Goal: Information Seeking & Learning: Understand process/instructions

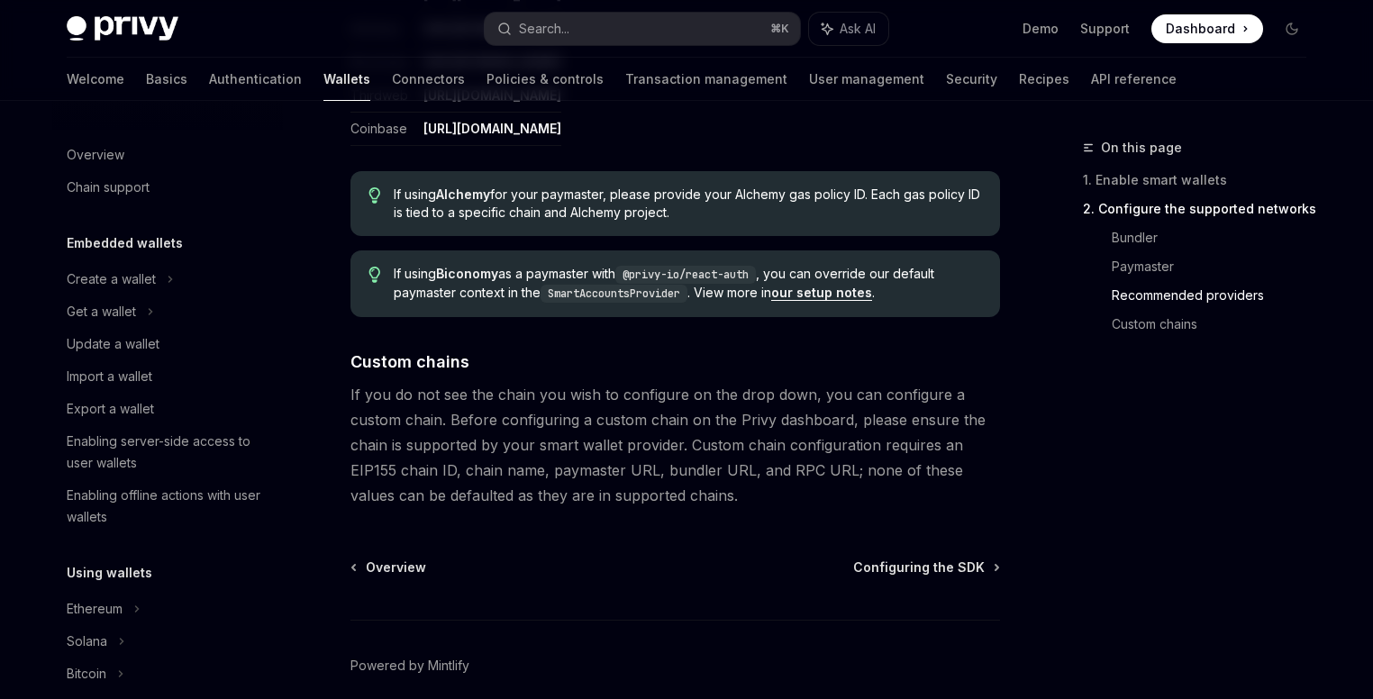
scroll to position [436, 0]
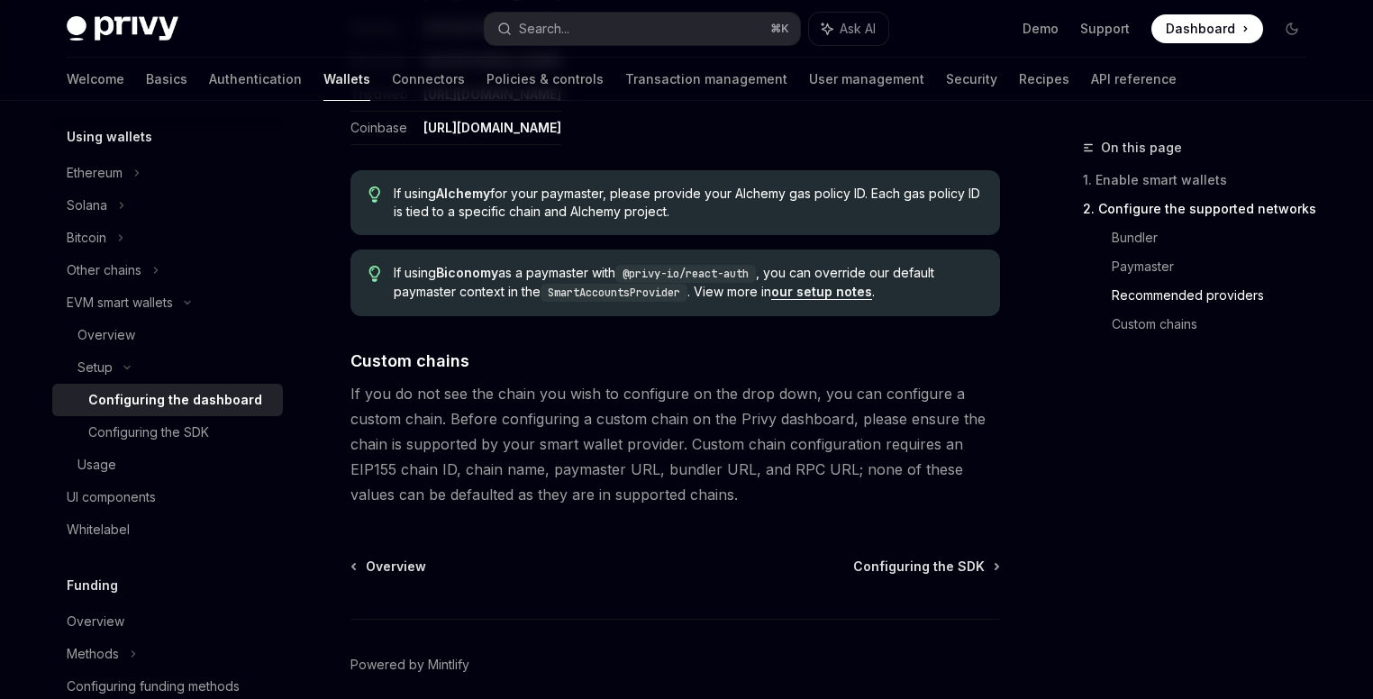
click at [585, 264] on span "If using Biconomy as a paymaster with @privy-io/react-auth , you can override o…" at bounding box center [688, 283] width 588 height 38
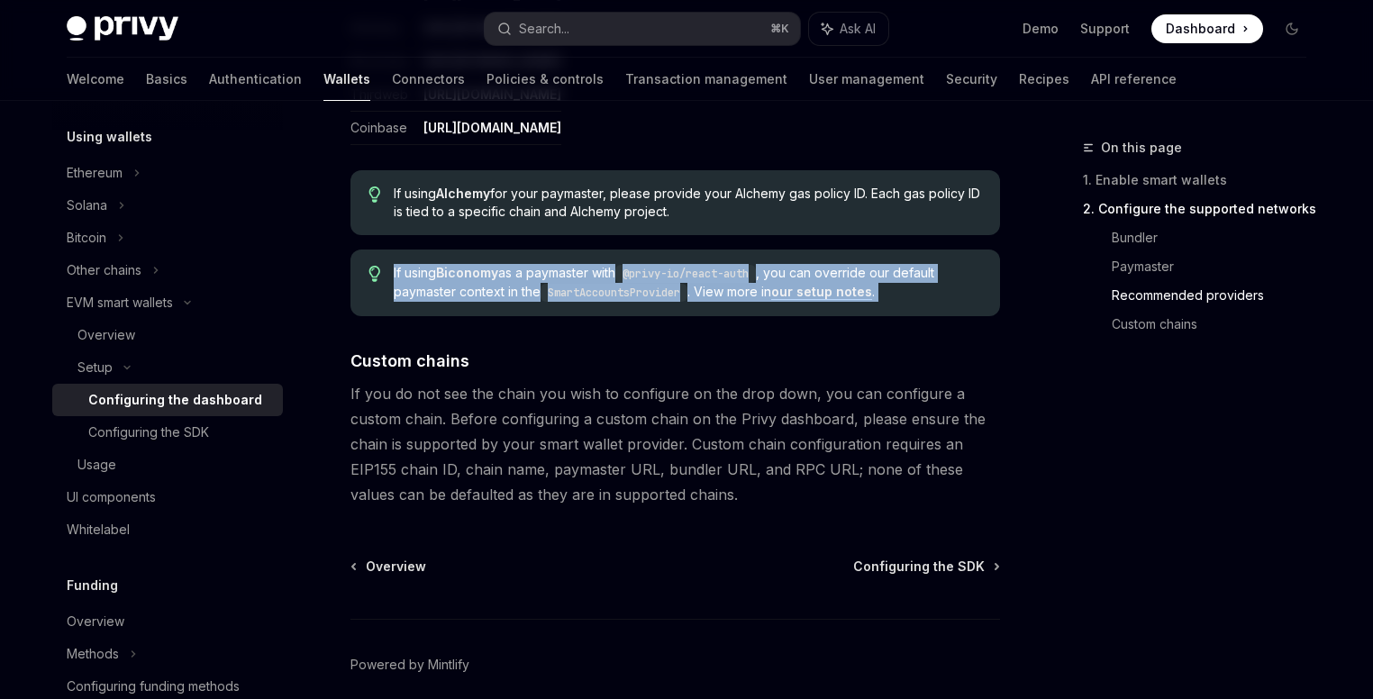
click at [585, 264] on span "If using Biconomy as a paymaster with @privy-io/react-auth , you can override o…" at bounding box center [688, 283] width 588 height 38
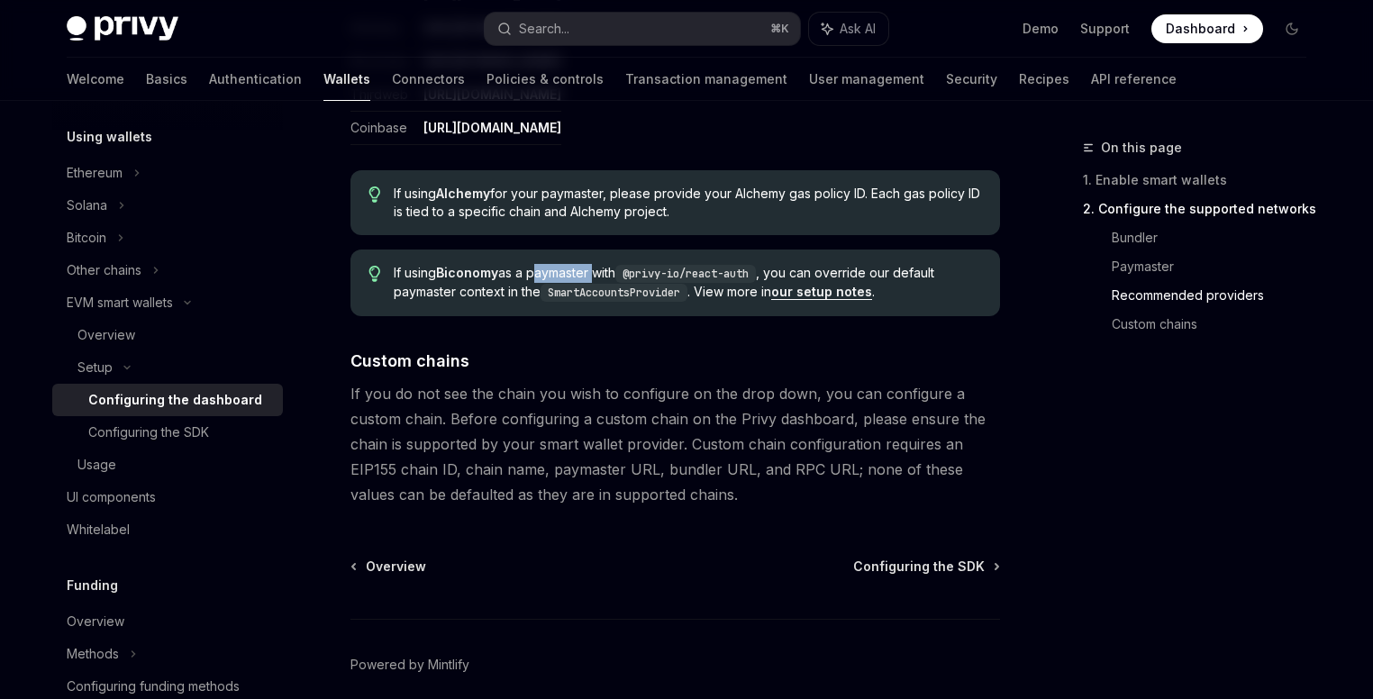
click at [585, 264] on span "If using Biconomy as a paymaster with @privy-io/react-auth , you can override o…" at bounding box center [688, 283] width 588 height 38
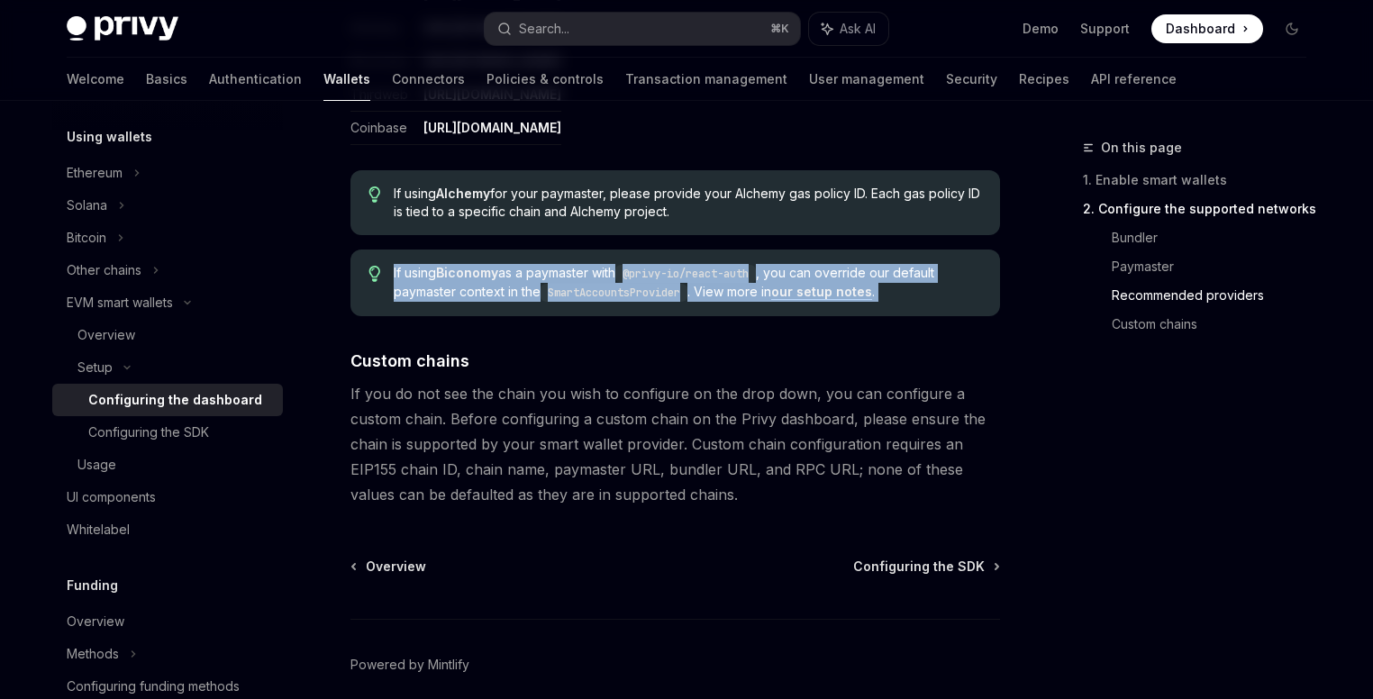
click at [585, 264] on span "If using Biconomy as a paymaster with @privy-io/react-auth , you can override o…" at bounding box center [688, 283] width 588 height 38
click at [576, 284] on code "SmartAccountsProvider" at bounding box center [614, 293] width 147 height 18
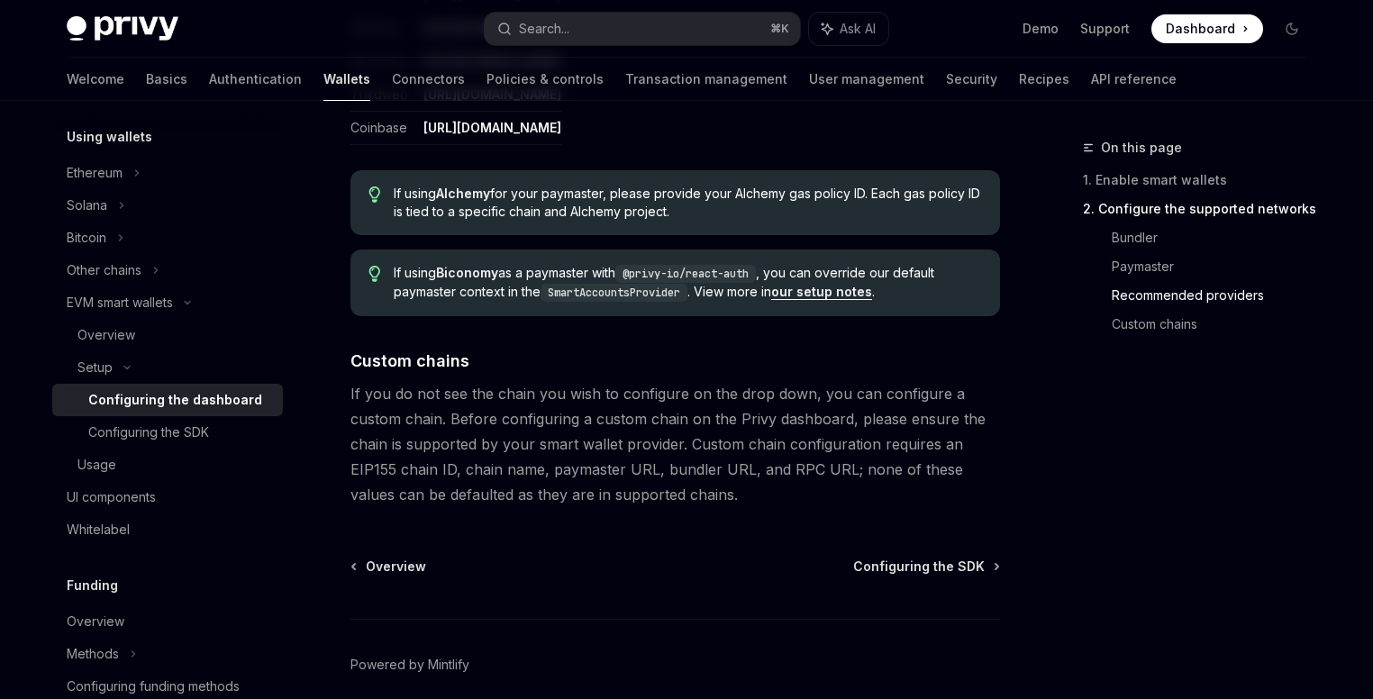
click at [582, 289] on code "SmartAccountsProvider" at bounding box center [614, 293] width 147 height 18
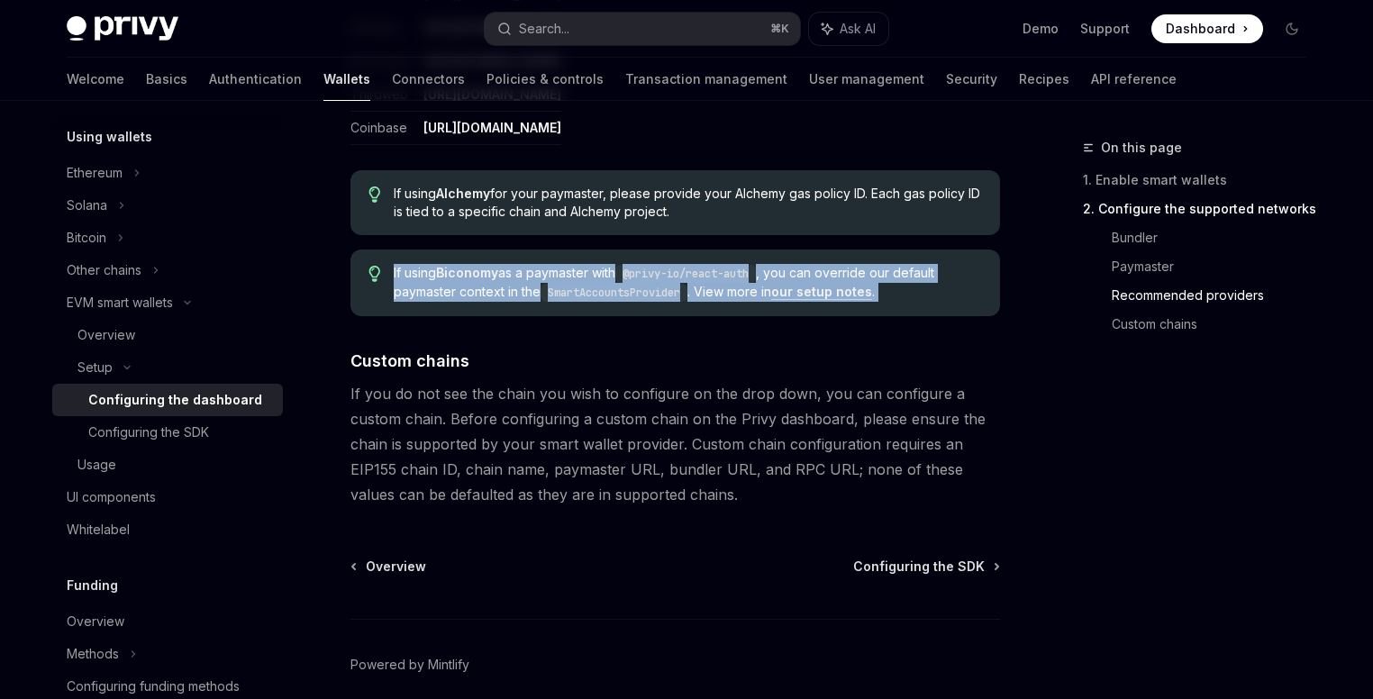
click at [582, 289] on code "SmartAccountsProvider" at bounding box center [614, 293] width 147 height 18
click at [569, 276] on span "If using Biconomy as a paymaster with @privy-io/react-auth , you can override o…" at bounding box center [688, 283] width 588 height 38
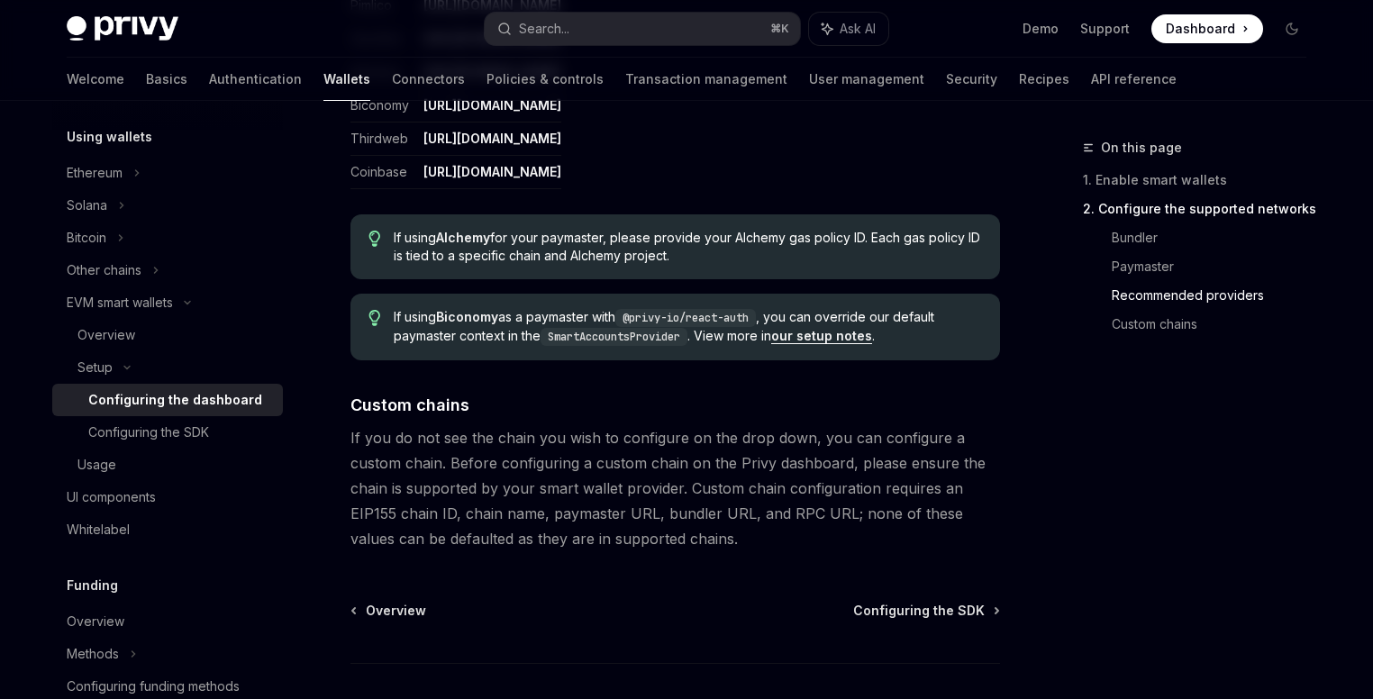
scroll to position [2451, 0]
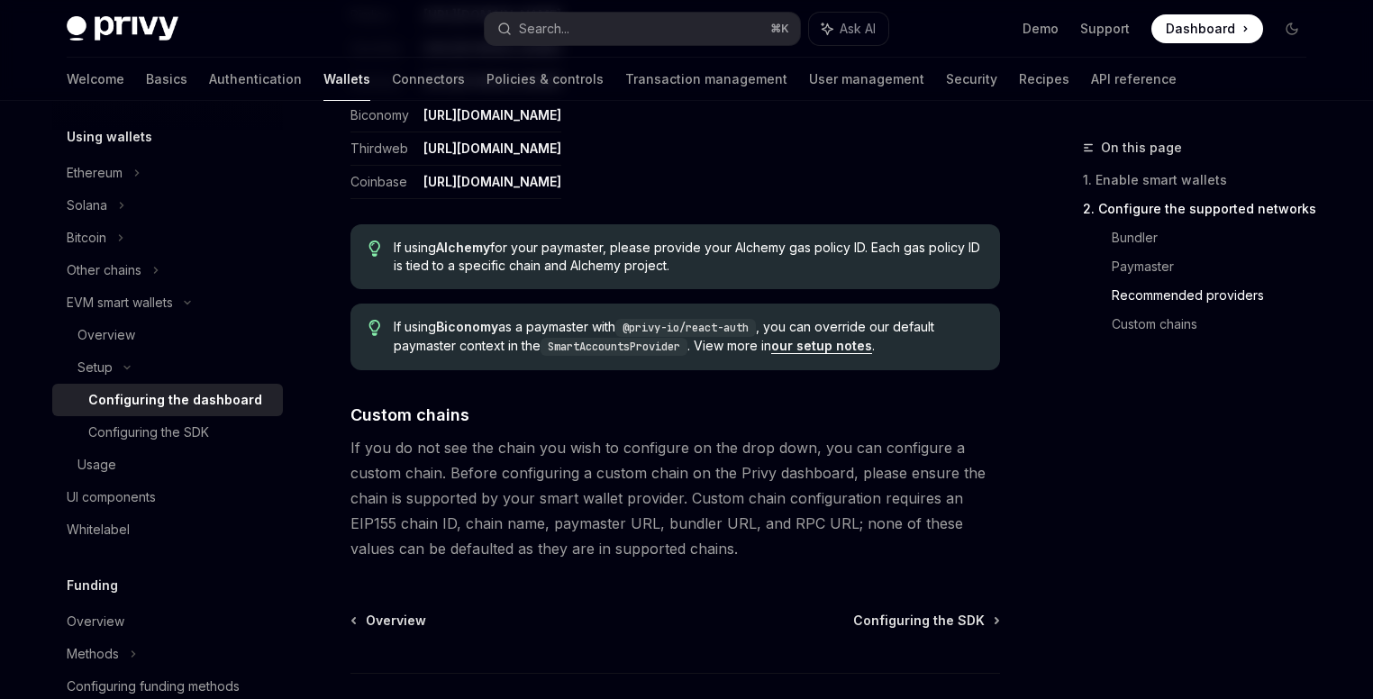
click at [553, 262] on span "If using Alchemy for your paymaster, please provide your Alchemy gas policy ID.…" at bounding box center [688, 257] width 588 height 36
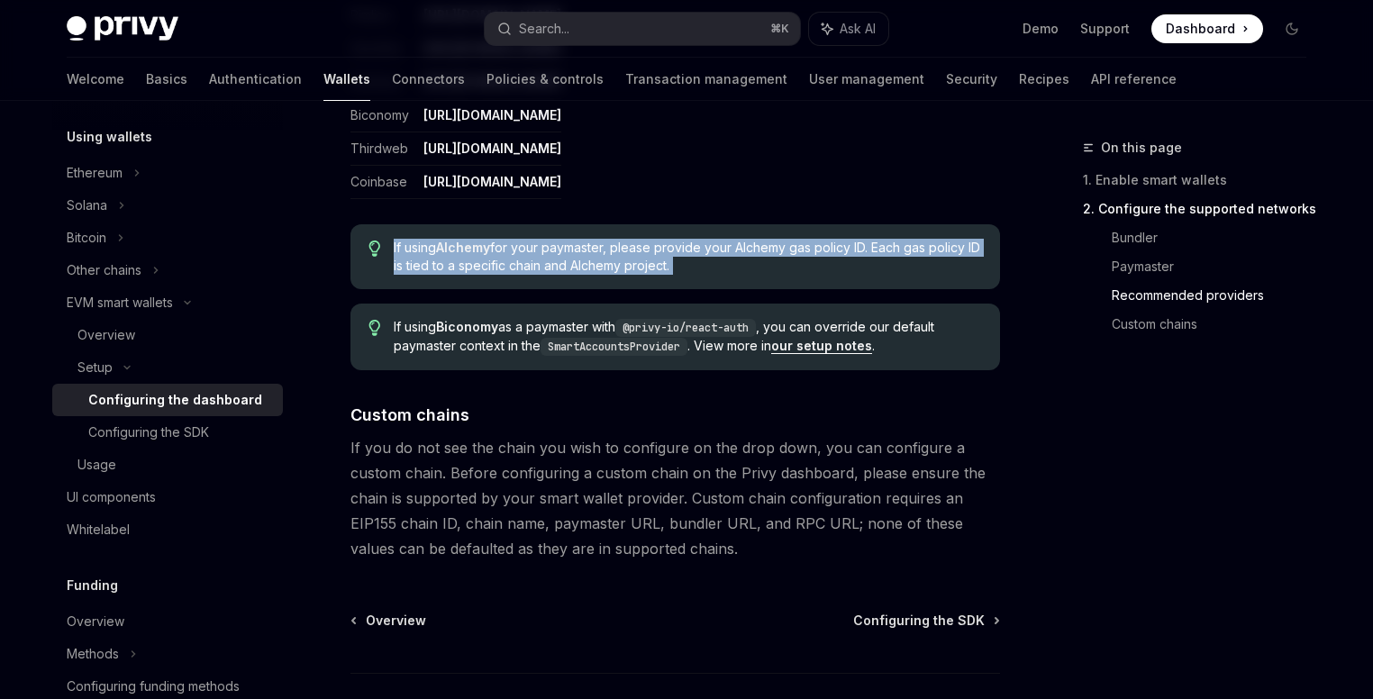
click at [553, 262] on span "If using Alchemy for your paymaster, please provide your Alchemy gas policy ID.…" at bounding box center [688, 257] width 588 height 36
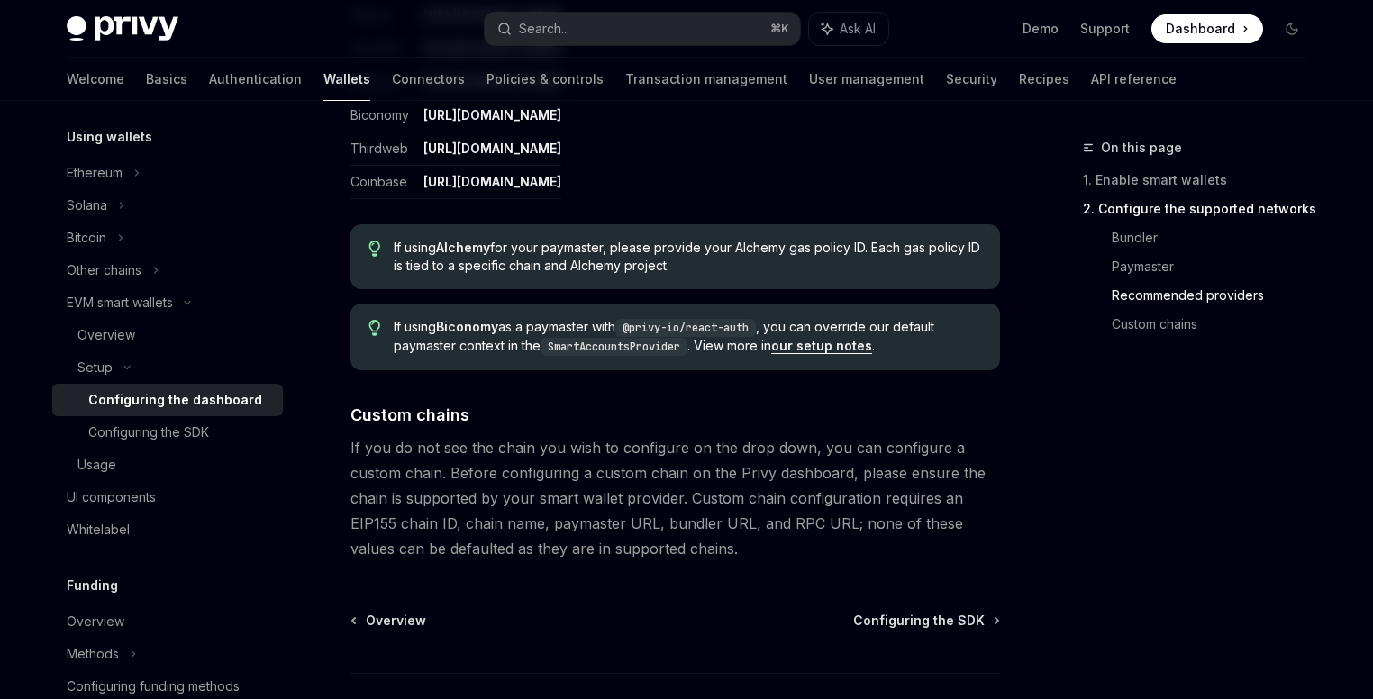
click at [630, 338] on code "SmartAccountsProvider" at bounding box center [614, 347] width 147 height 18
click at [720, 319] on code "@privy-io/react-auth" at bounding box center [685, 328] width 141 height 18
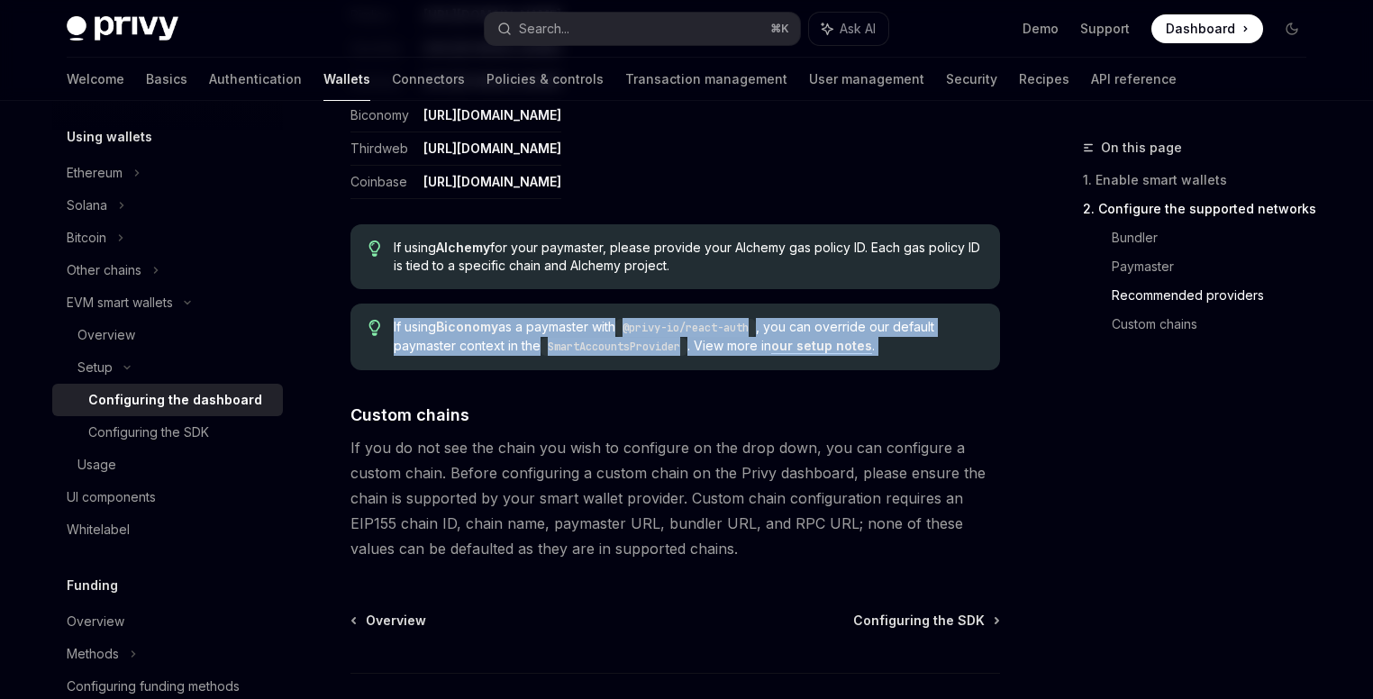
drag, startPoint x: 720, startPoint y: 317, endPoint x: 670, endPoint y: 318, distance: 49.6
click at [718, 319] on code "@privy-io/react-auth" at bounding box center [685, 328] width 141 height 18
click at [613, 327] on span "If using Biconomy as a paymaster with @privy-io/react-auth , you can override o…" at bounding box center [688, 337] width 588 height 38
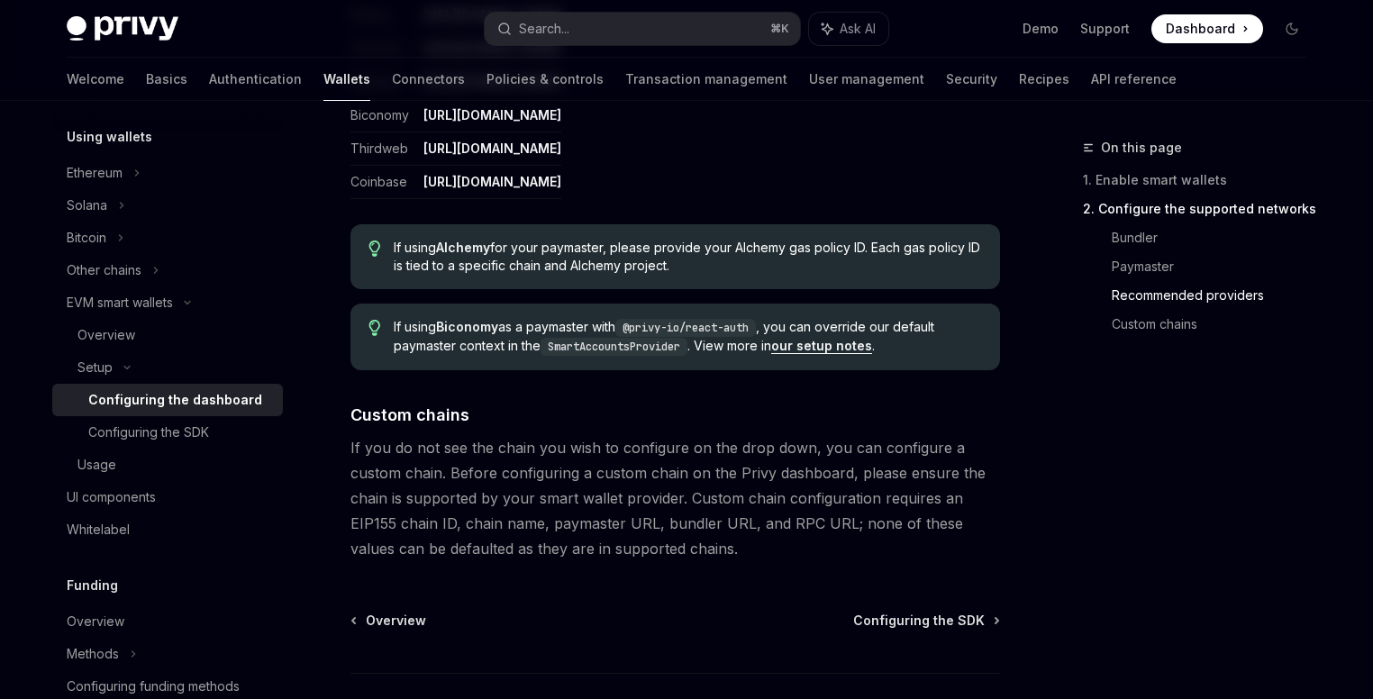
click at [616, 338] on code "SmartAccountsProvider" at bounding box center [614, 347] width 147 height 18
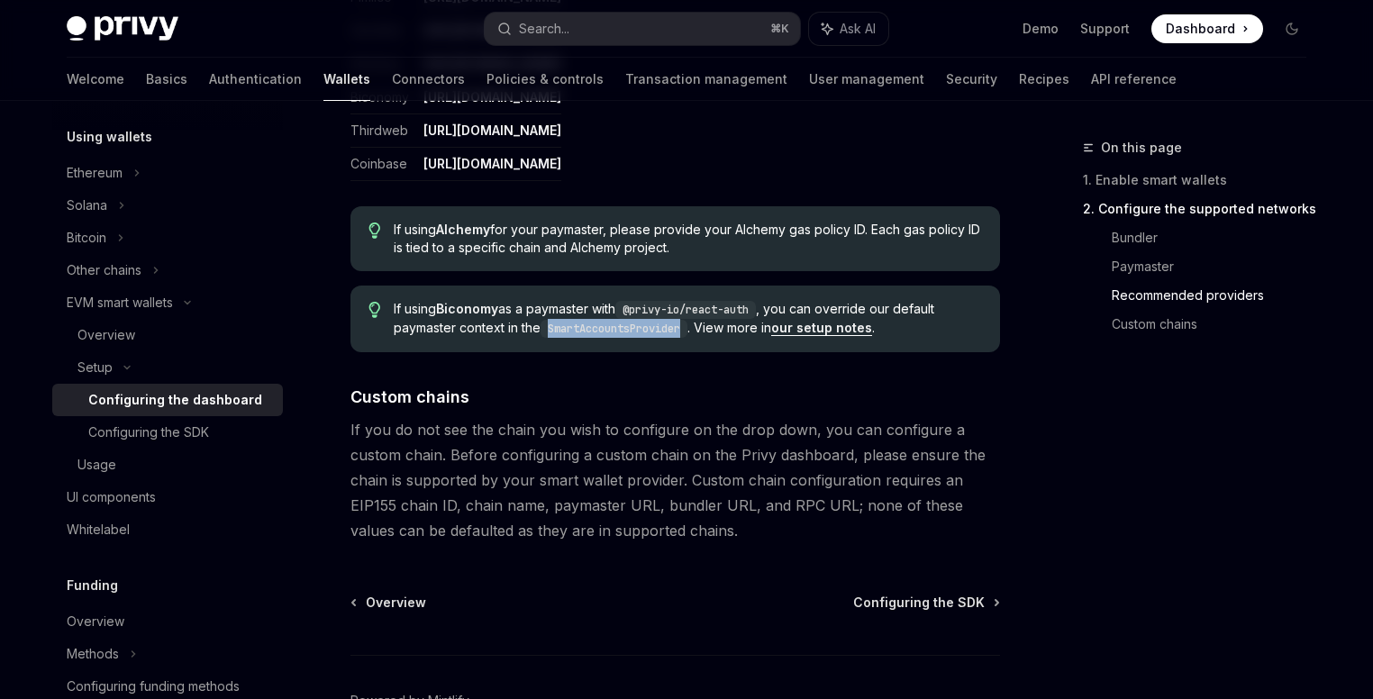
scroll to position [2576, 0]
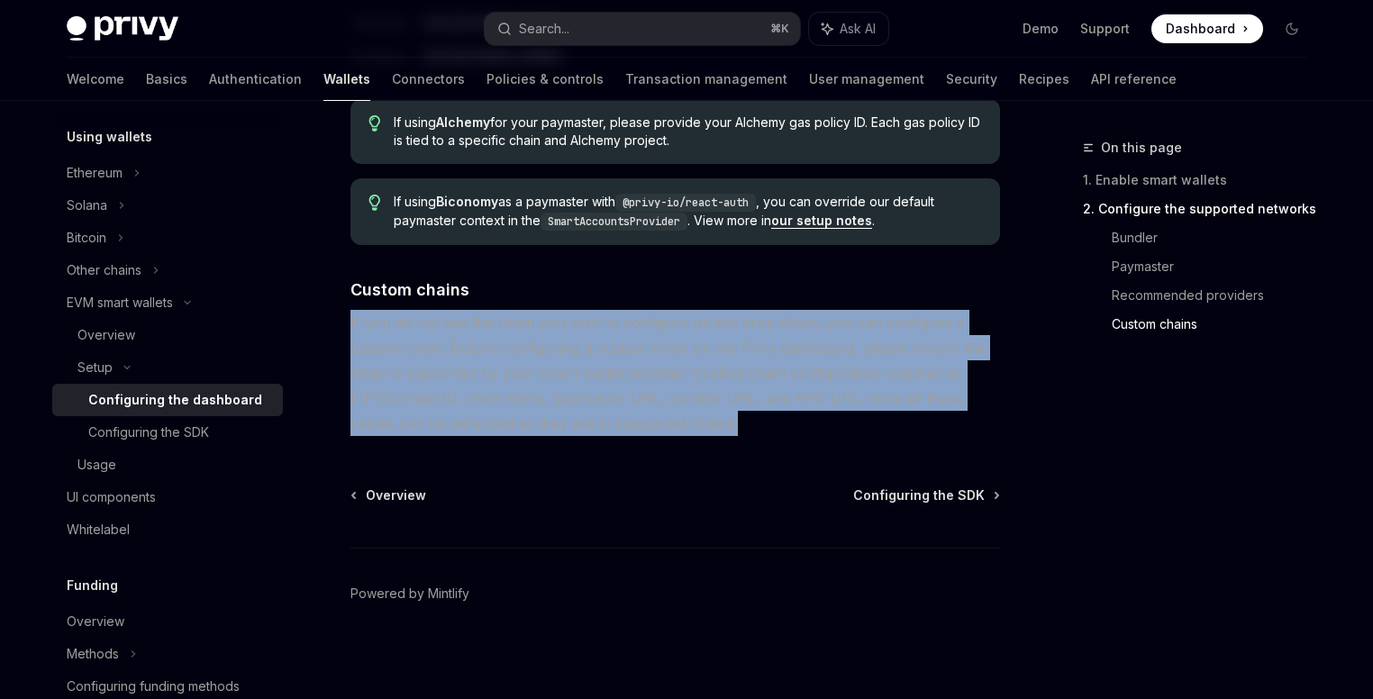
drag, startPoint x: 681, startPoint y: 377, endPoint x: 333, endPoint y: 323, distance: 352.0
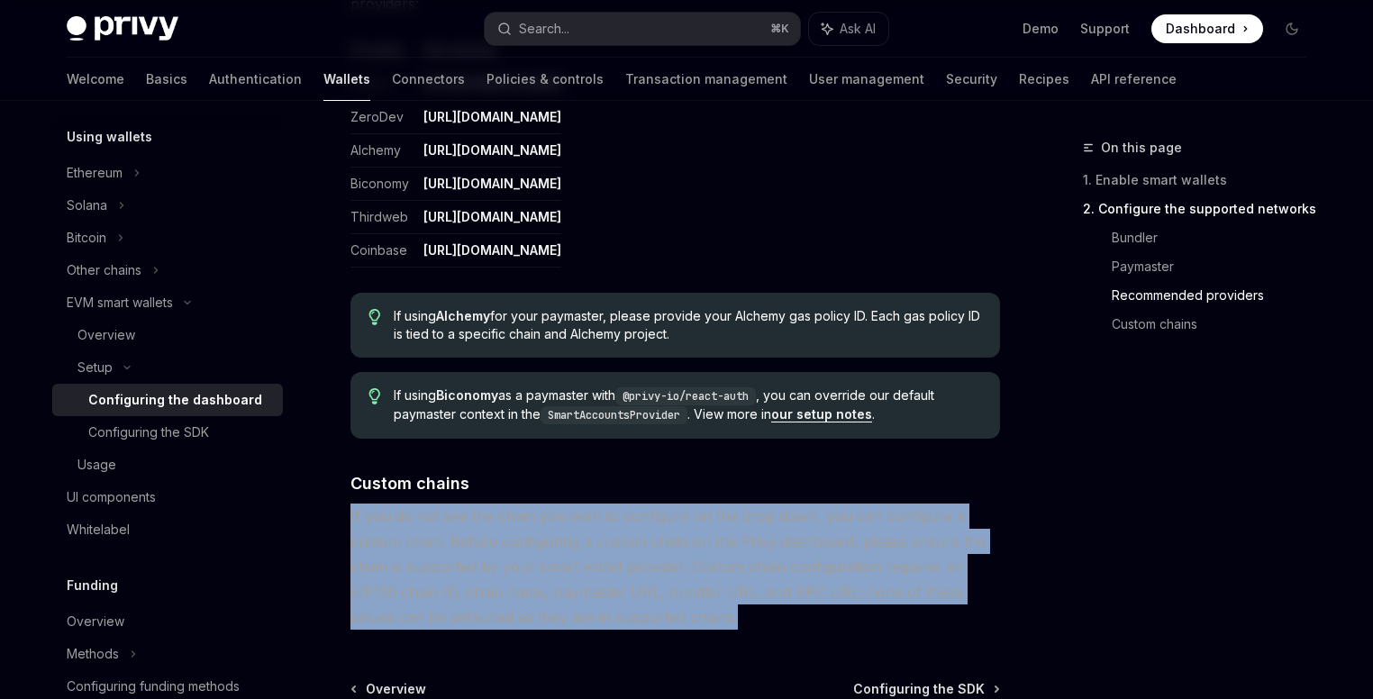
scroll to position [2401, 0]
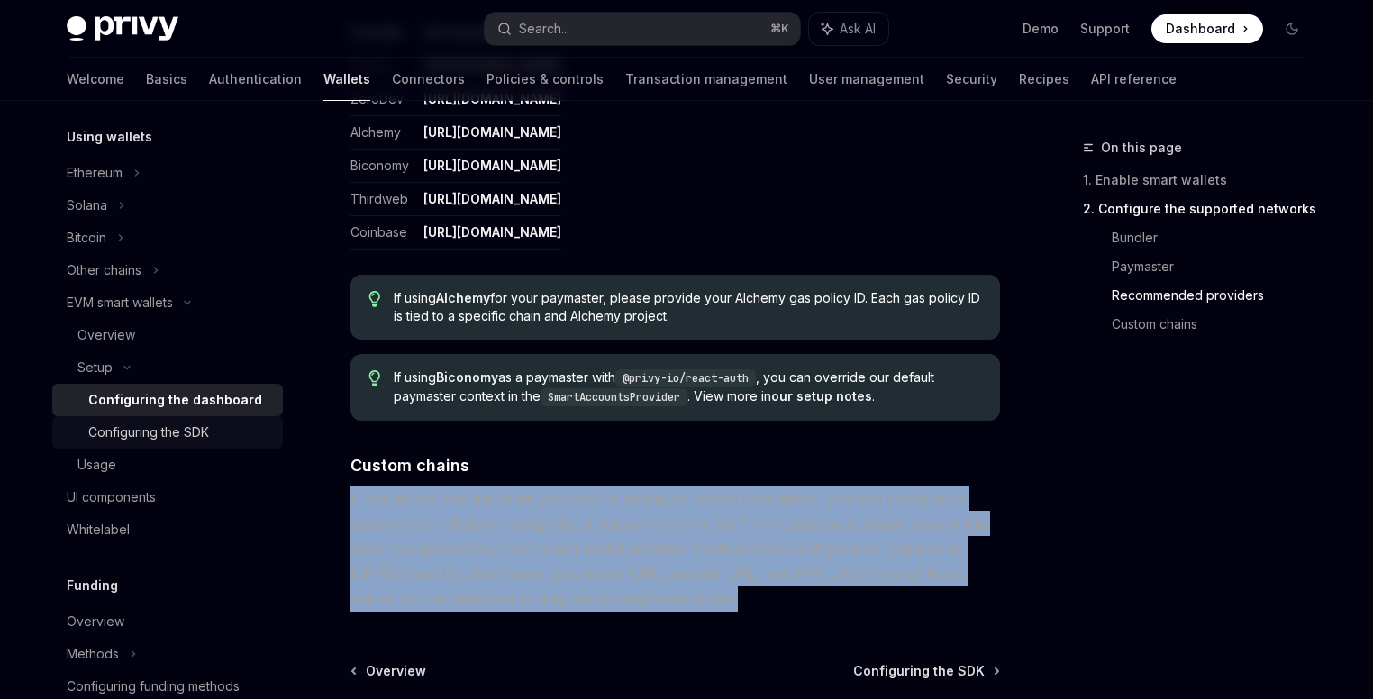
click at [196, 437] on div "Configuring the SDK" at bounding box center [148, 433] width 121 height 22
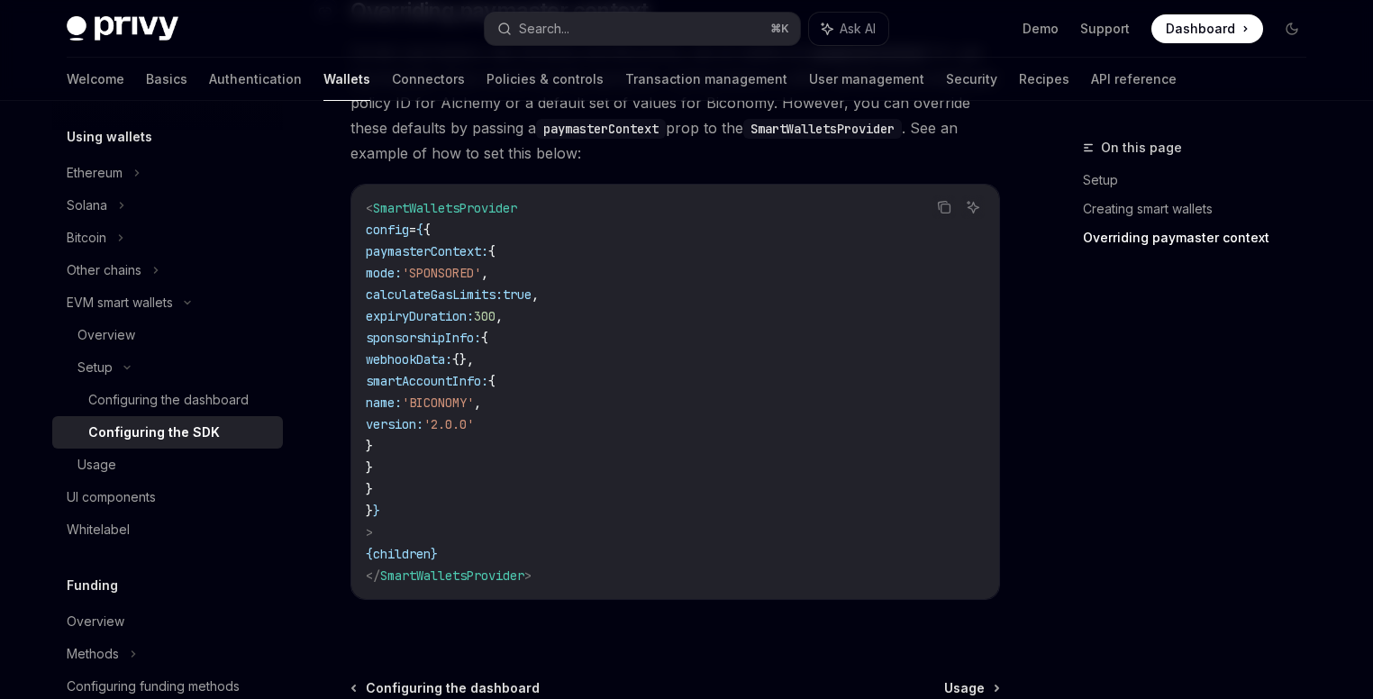
scroll to position [1599, 0]
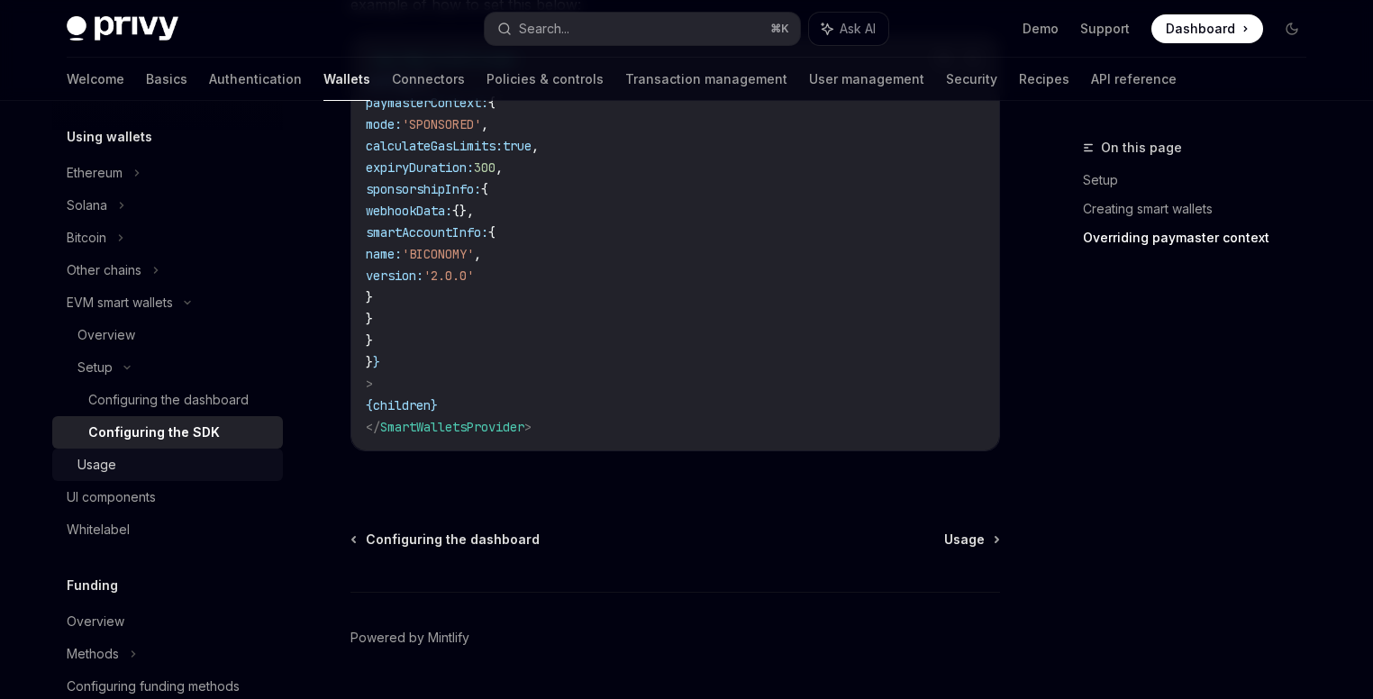
click at [177, 468] on div "Usage" at bounding box center [174, 465] width 195 height 22
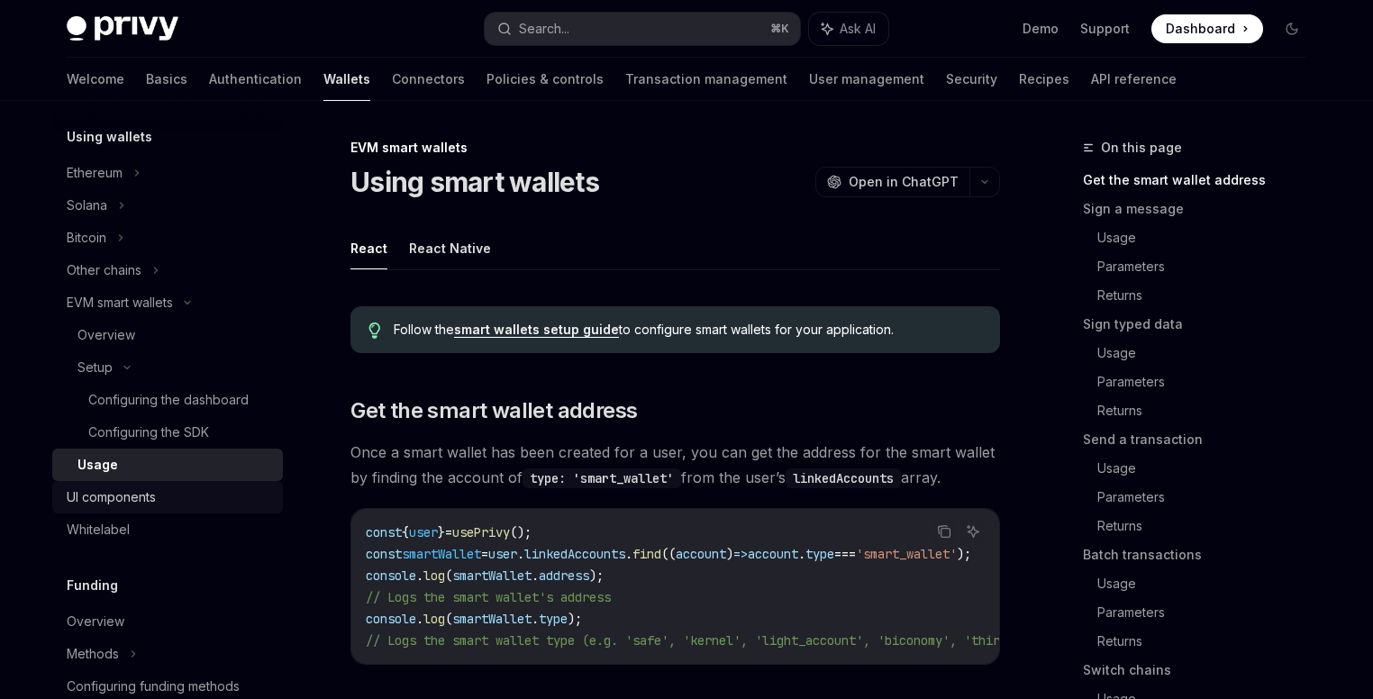
click at [190, 490] on div "UI components" at bounding box center [169, 498] width 205 height 22
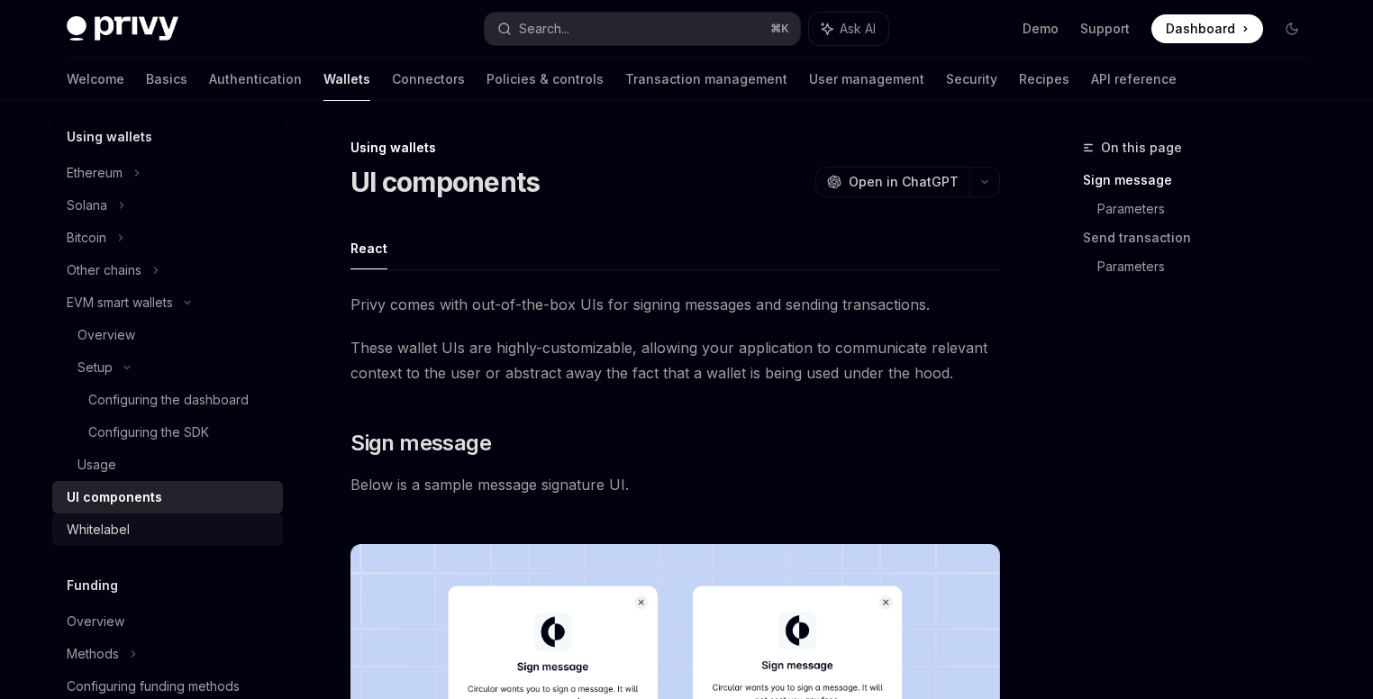
click at [184, 524] on div "Whitelabel" at bounding box center [169, 530] width 205 height 22
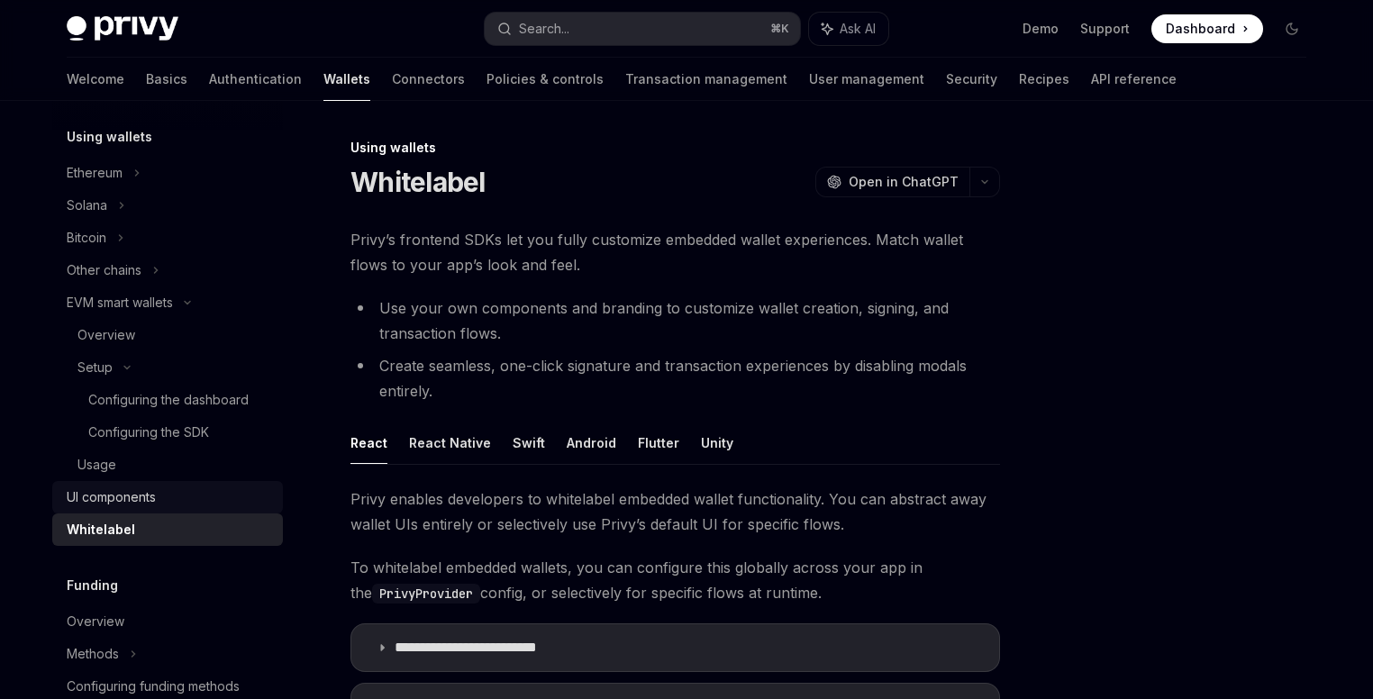
click at [149, 487] on div "UI components" at bounding box center [111, 498] width 89 height 22
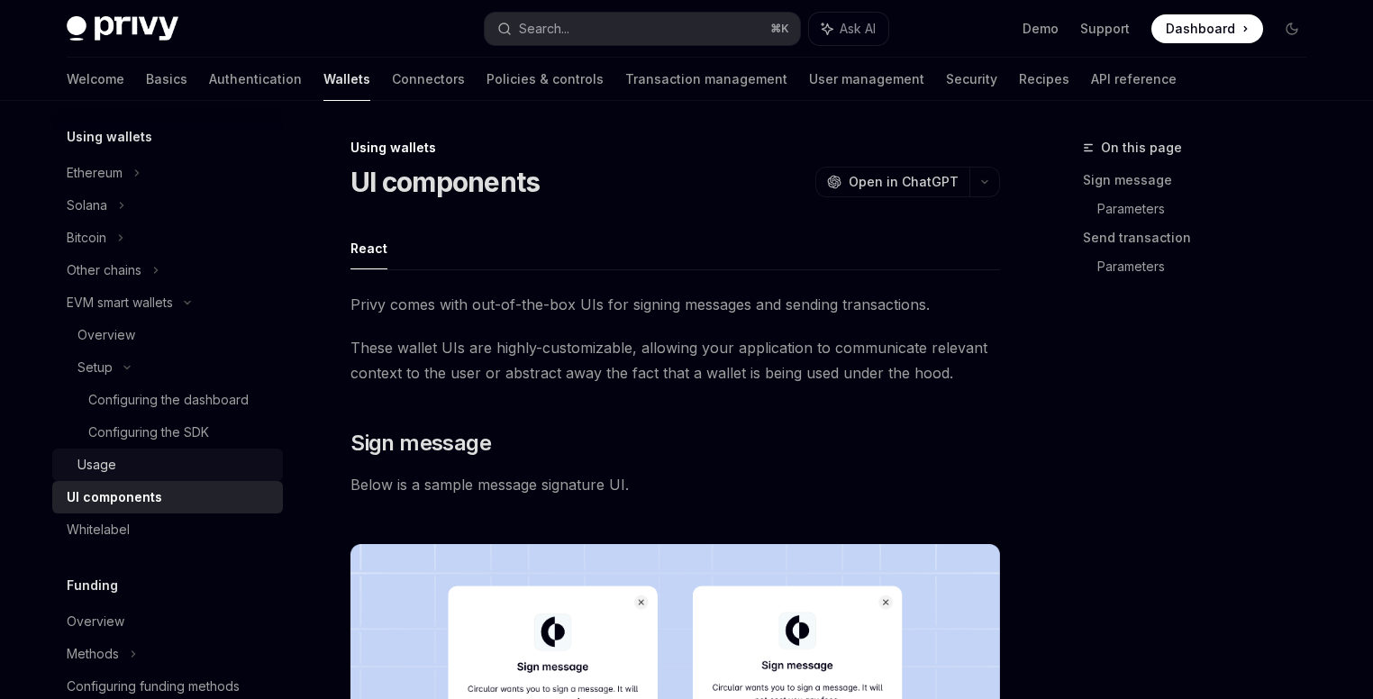
click at [150, 467] on div "Usage" at bounding box center [174, 465] width 195 height 22
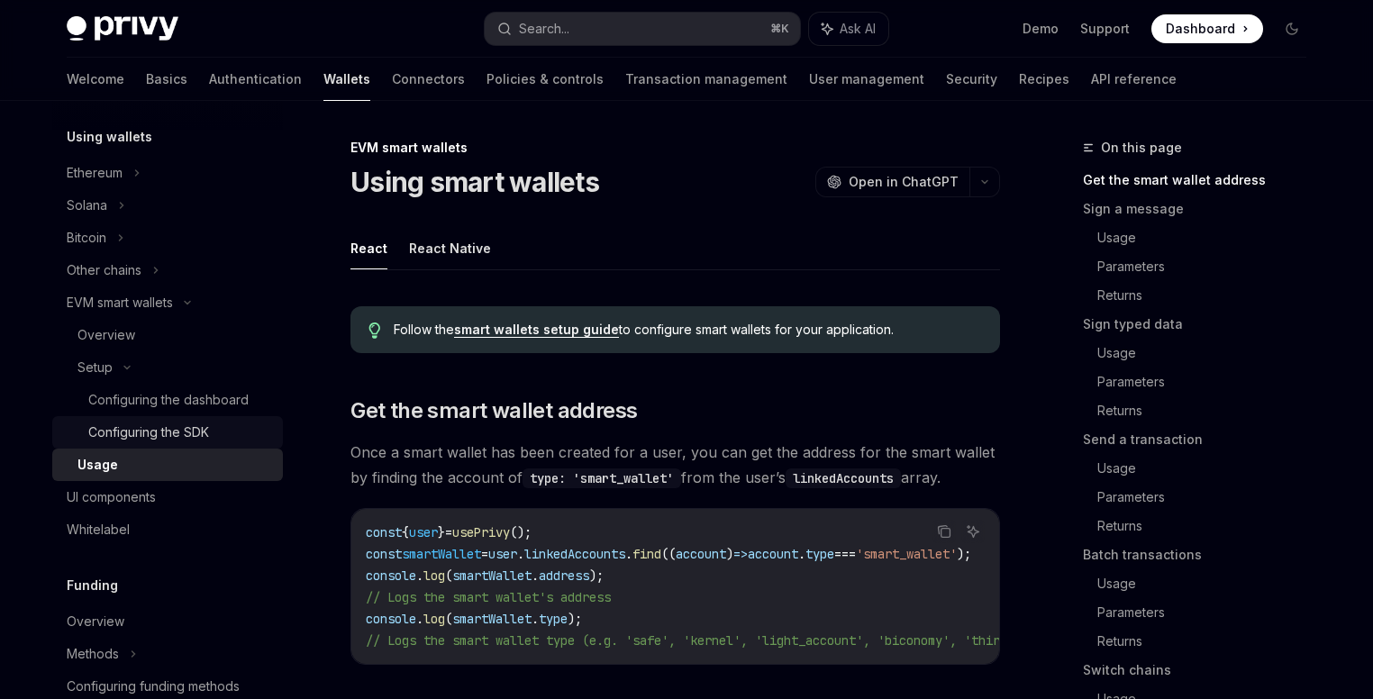
click at [177, 440] on div "Configuring the SDK" at bounding box center [148, 433] width 121 height 22
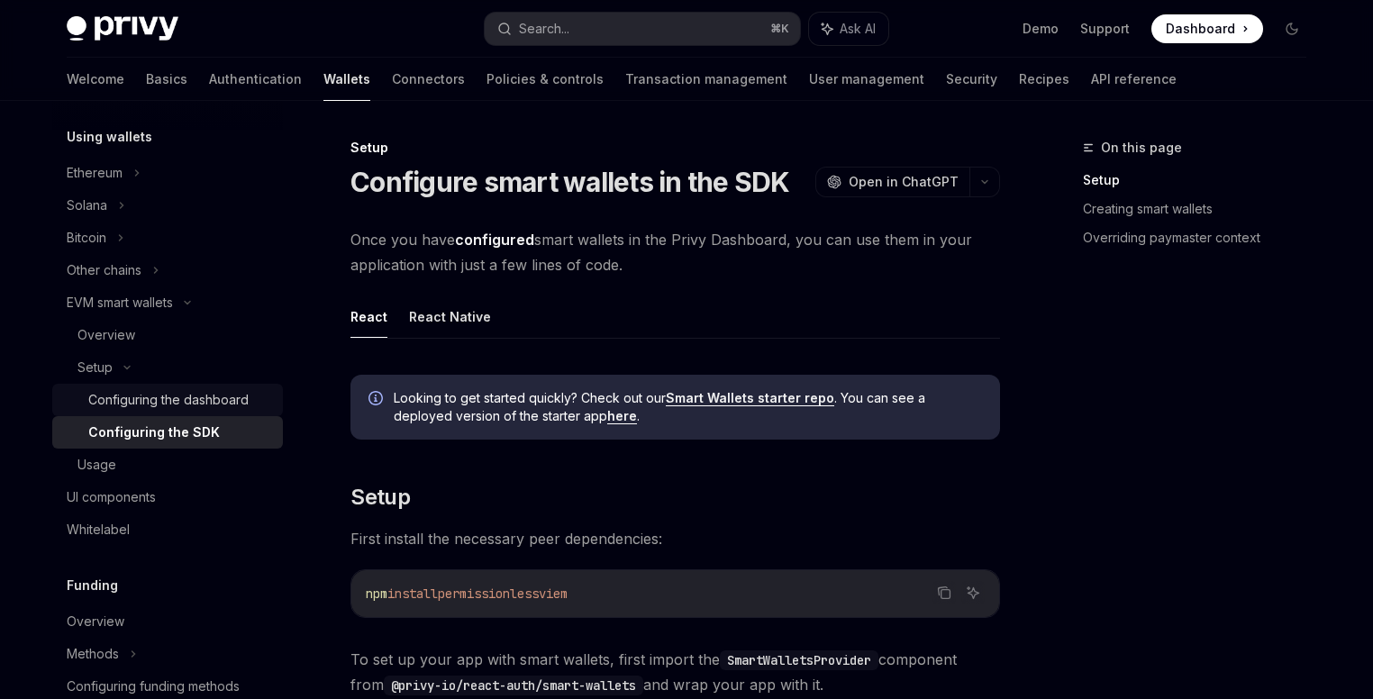
click at [199, 411] on link "Configuring the dashboard" at bounding box center [167, 400] width 231 height 32
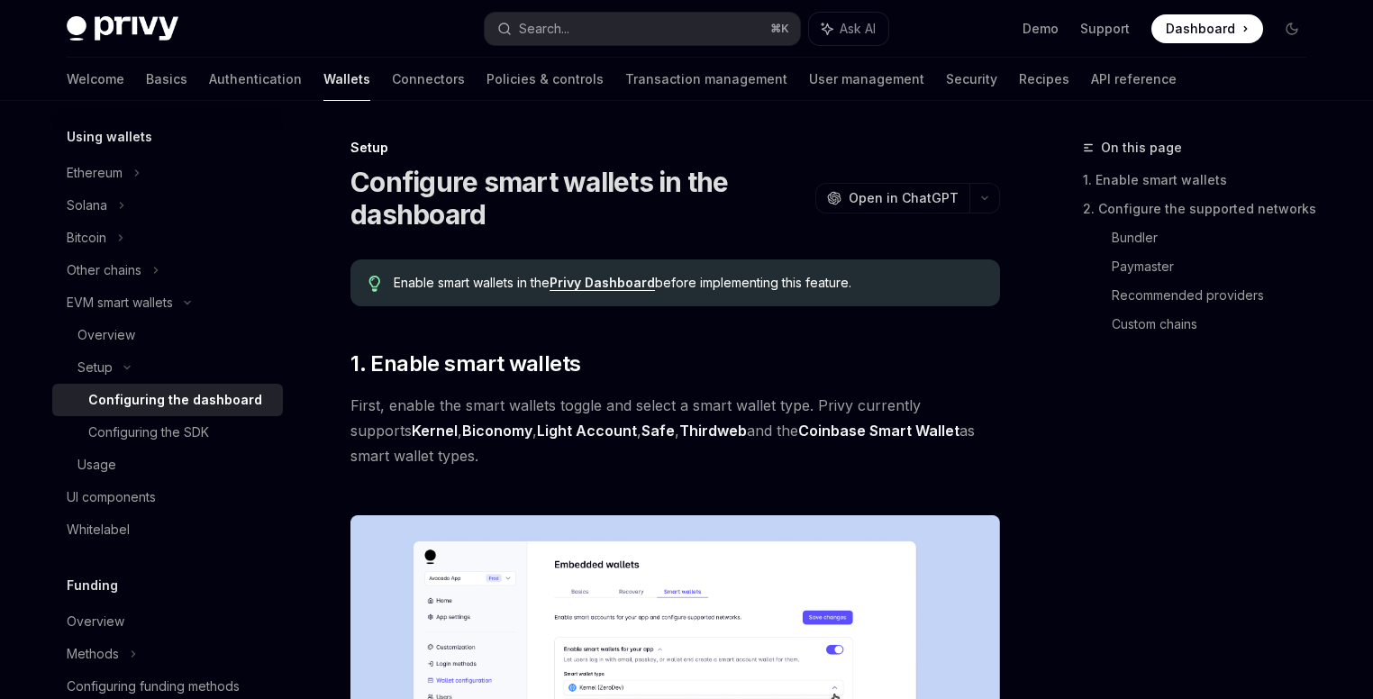
type textarea "*"
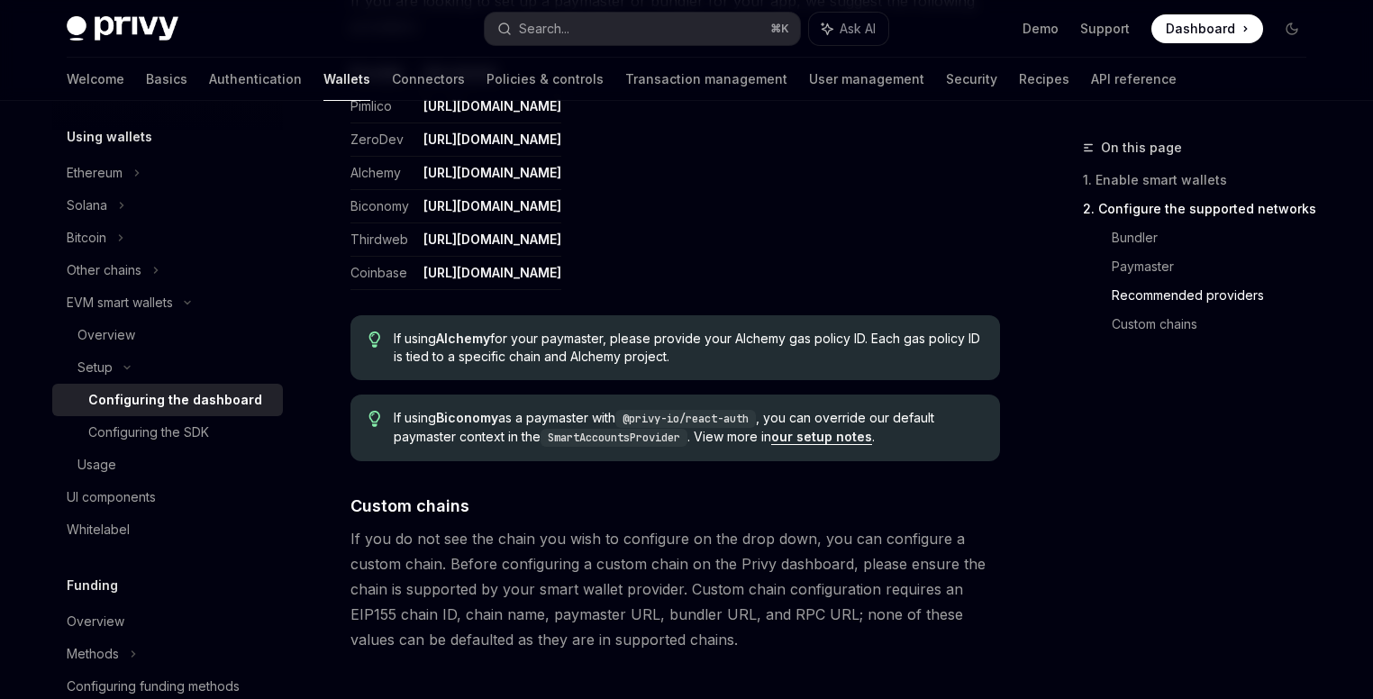
scroll to position [2351, 0]
